Goal: Information Seeking & Learning: Learn about a topic

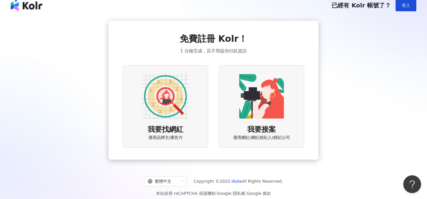
scroll to position [4, 0]
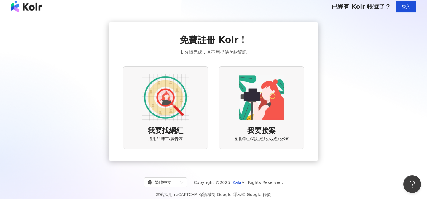
click at [173, 137] on span "適用品牌主/廣告方" at bounding box center [165, 139] width 35 height 6
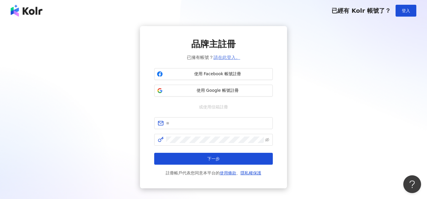
click at [230, 58] on link "請在此登入。" at bounding box center [227, 57] width 27 height 5
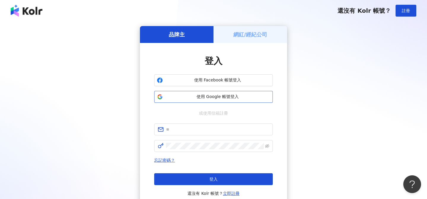
click at [232, 99] on span "使用 Google 帳號登入" at bounding box center [217, 97] width 105 height 6
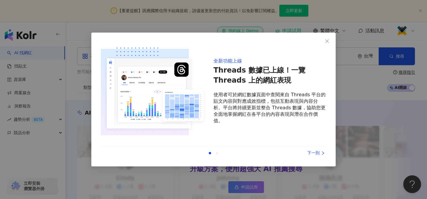
click at [217, 155] on div "上一則 下一則" at bounding box center [214, 153] width 226 height 12
click at [315, 153] on div "下一則" at bounding box center [304, 153] width 45 height 7
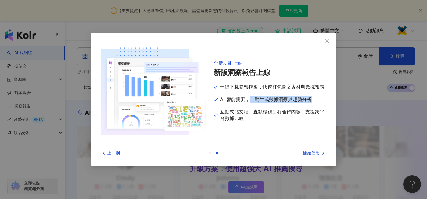
drag, startPoint x: 252, startPoint y: 99, endPoint x: 311, endPoint y: 102, distance: 59.4
click at [311, 102] on p "AI 智能摘要，自動生成數據洞察與趨勢分析" at bounding box center [270, 99] width 113 height 7
click at [312, 153] on div "開始使用" at bounding box center [304, 153] width 45 height 7
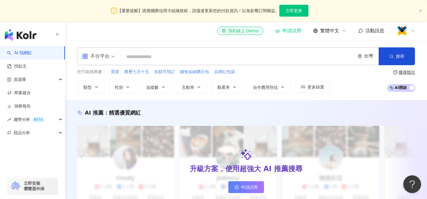
click at [292, 14] on button "立即更新" at bounding box center [294, 11] width 29 height 12
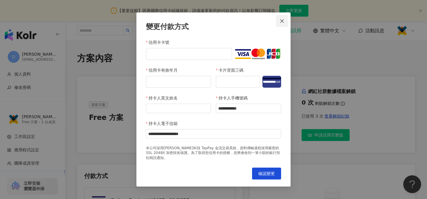
click at [281, 22] on icon "close" at bounding box center [283, 21] width 4 height 4
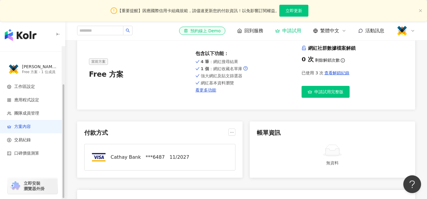
scroll to position [44, 0]
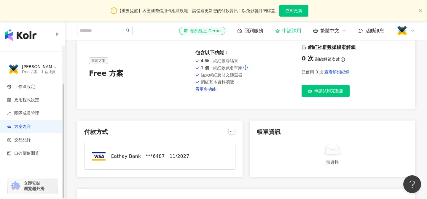
click at [40, 69] on div "Daniel Wu 的工作區" at bounding box center [40, 67] width 36 height 6
click at [282, 28] on div "申請試用" at bounding box center [288, 31] width 26 height 6
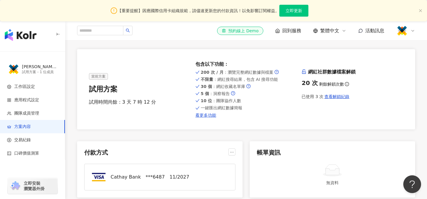
scroll to position [26, 0]
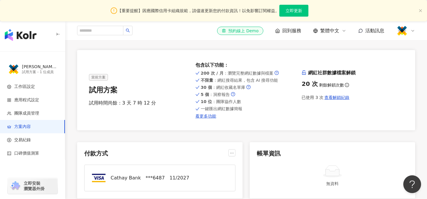
click at [212, 119] on div "當前方案 試用方案 試用時間尚餘：3 天 7 時 12 分 包含以下功能 ： 200 次 / 月 ：瀏覽完整網紅數據與檔案 不限量 ：網紅搜尋結果，包含 AI…" at bounding box center [246, 90] width 338 height 80
click at [211, 118] on link "看更多功能" at bounding box center [247, 116] width 102 height 5
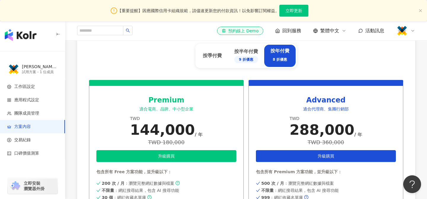
scroll to position [269, 0]
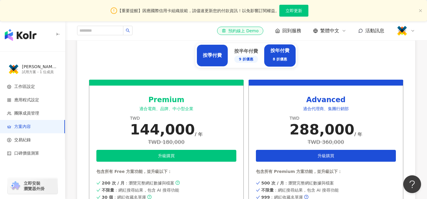
click at [212, 57] on div "按季付費" at bounding box center [212, 55] width 19 height 7
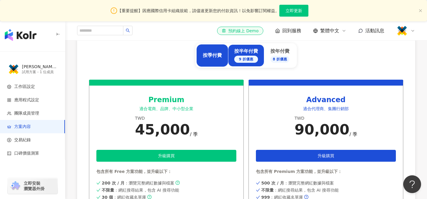
click at [238, 57] on div "9 折優惠" at bounding box center [247, 59] width 24 height 7
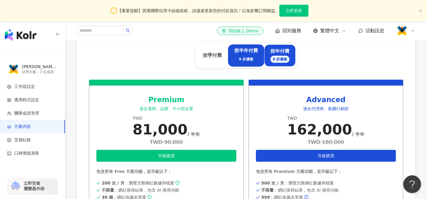
click at [278, 61] on div "8 折優惠" at bounding box center [280, 59] width 19 height 7
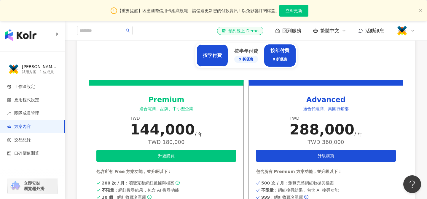
click at [205, 59] on div "按季付費" at bounding box center [212, 56] width 31 height 22
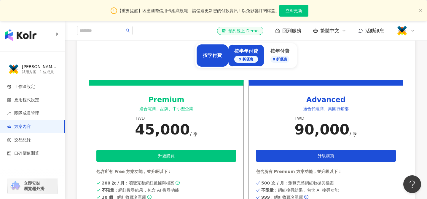
click at [237, 63] on div "按半年付費 9 折優惠" at bounding box center [246, 56] width 36 height 22
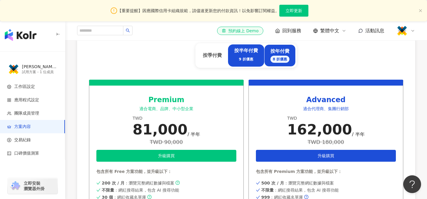
click at [279, 58] on div "8 折優惠" at bounding box center [280, 59] width 19 height 7
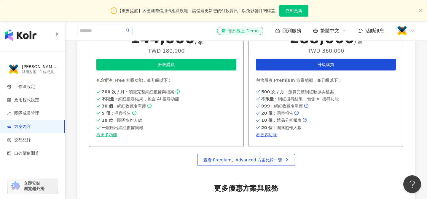
scroll to position [369, 0]
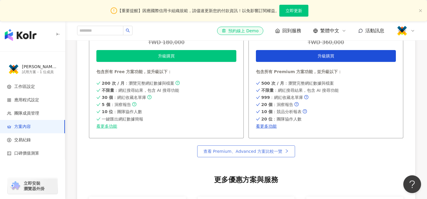
click at [275, 153] on span "查看 Premium、Advanced 方案比較一覽" at bounding box center [243, 151] width 79 height 5
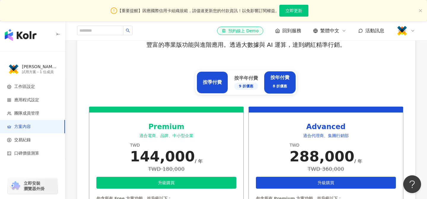
scroll to position [237, 0]
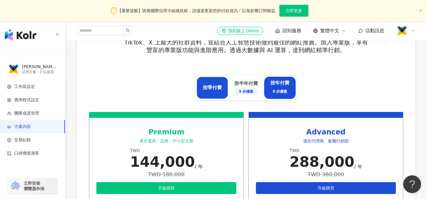
click at [208, 83] on div "按季付費" at bounding box center [212, 88] width 31 height 22
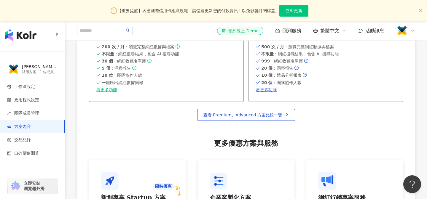
scroll to position [347, 0]
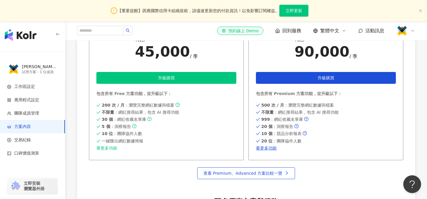
click at [109, 147] on link "看更多功能" at bounding box center [166, 148] width 140 height 5
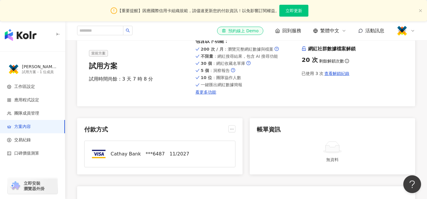
scroll to position [0, 0]
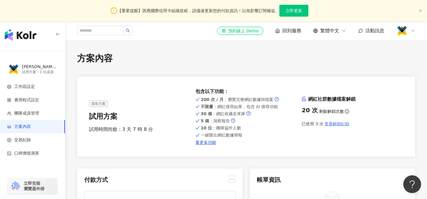
click at [343, 125] on span "查看解鎖紀錄" at bounding box center [337, 124] width 25 height 5
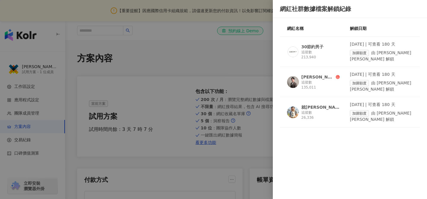
click at [241, 60] on div at bounding box center [213, 99] width 427 height 199
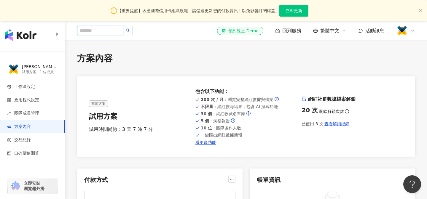
click at [102, 33] on input "search" at bounding box center [100, 30] width 46 height 9
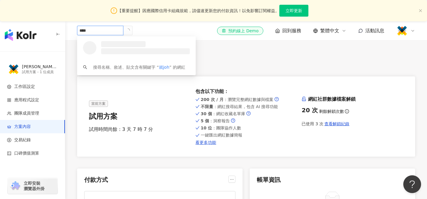
type input "*****"
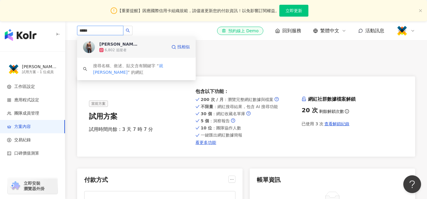
click at [120, 45] on div "約翰就John" at bounding box center [118, 44] width 39 height 6
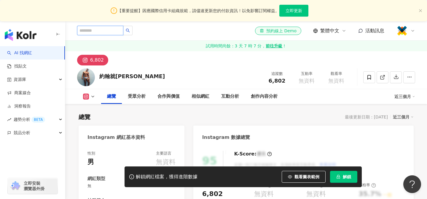
click at [98, 32] on input "search" at bounding box center [100, 30] width 46 height 9
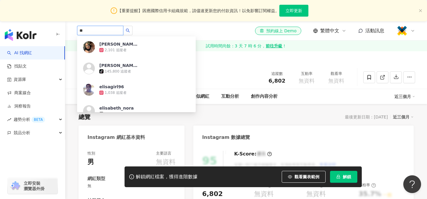
type input "*"
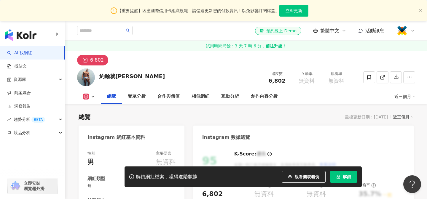
click at [142, 35] on span "網紅類型 影視娛樂 / VTub e r elisa 2,101 追蹤者 elisa tiktok-icon 145,800 追蹤者 elisagirl96 …" at bounding box center [112, 31] width 71 height 10
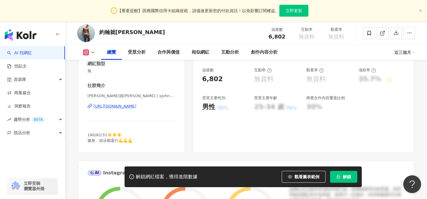
scroll to position [165, 0]
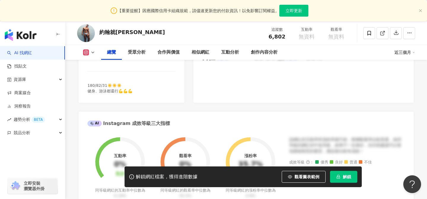
click at [20, 34] on img "button" at bounding box center [21, 35] width 32 height 12
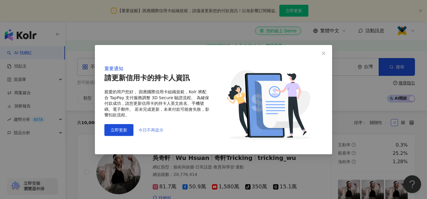
click at [156, 131] on span "今日不再提示" at bounding box center [151, 130] width 25 height 5
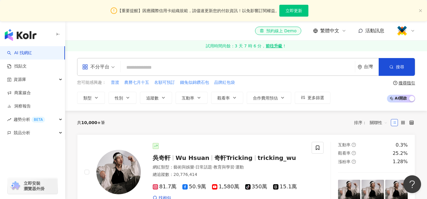
click at [115, 68] on div "不分平台" at bounding box center [98, 66] width 39 height 17
click at [208, 130] on div "共 10,000+ 筆 排序： 關聯性" at bounding box center [246, 123] width 338 height 24
click at [91, 96] on span "類型" at bounding box center [87, 98] width 8 height 5
click at [280, 132] on div "共 10,000+ 筆 排序： 關聯性" at bounding box center [246, 123] width 338 height 24
click at [172, 69] on input "search" at bounding box center [238, 67] width 230 height 11
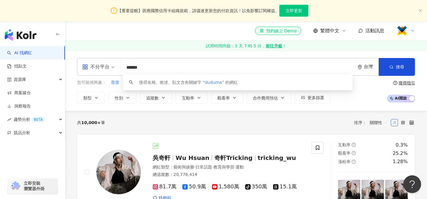
type input "*******"
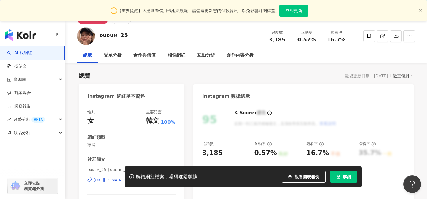
scroll to position [41, 0]
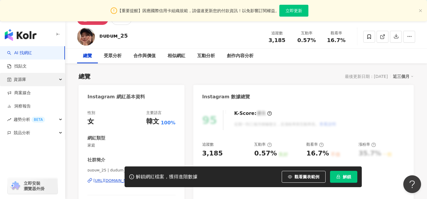
click at [32, 83] on div "資源庫" at bounding box center [32, 79] width 65 height 13
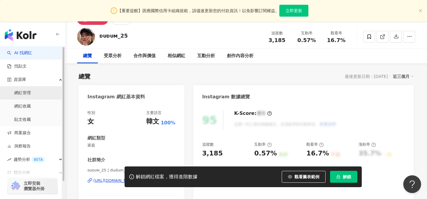
click at [31, 91] on link "網紅管理" at bounding box center [22, 93] width 17 height 6
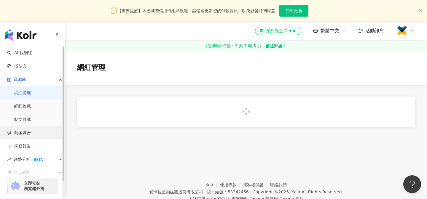
click at [31, 134] on link "商案媒合" at bounding box center [19, 133] width 24 height 6
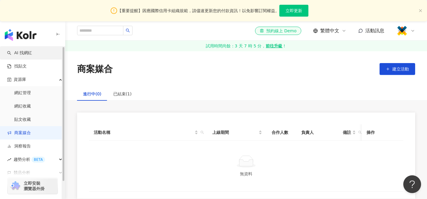
click at [26, 53] on link "AI 找網紅" at bounding box center [19, 53] width 25 height 6
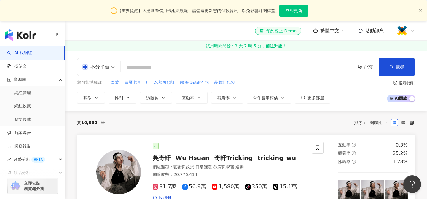
scroll to position [1, 0]
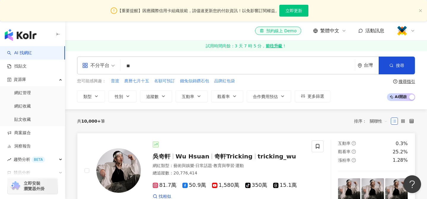
type input "*"
type input "**"
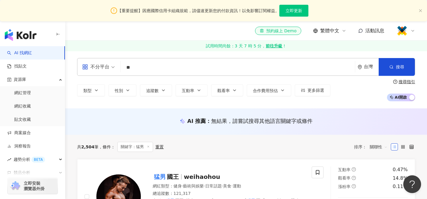
click at [168, 56] on div "不分平台 ** 台灣 搜尋 0b7d244c-b23f-421d-b1c4-4d98ad08cf98 4fffbf17-1442-41c8-85d8-8cce…" at bounding box center [246, 80] width 362 height 58
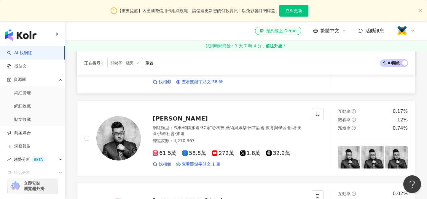
scroll to position [233, 0]
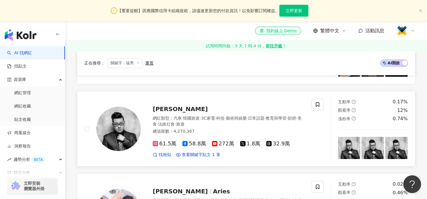
click at [162, 108] on span "[PERSON_NAME]" at bounding box center [180, 109] width 55 height 7
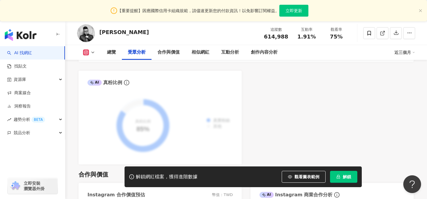
scroll to position [717, 0]
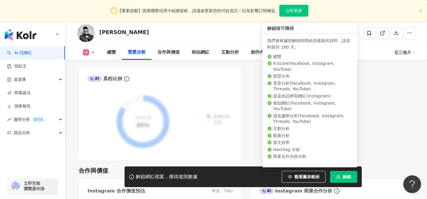
click at [349, 181] on button "解鎖" at bounding box center [343, 177] width 27 height 12
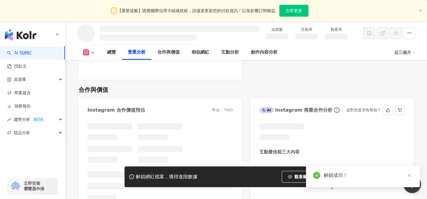
scroll to position [661, 0]
